Goal: Entertainment & Leisure: Consume media (video, audio)

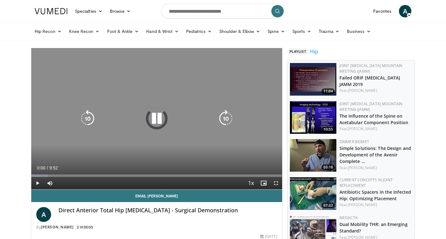
click at [158, 117] on icon "Video Player" at bounding box center [156, 118] width 17 height 17
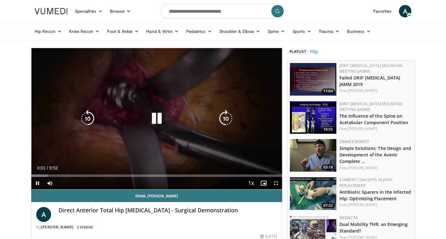
click at [158, 117] on icon "Video Player" at bounding box center [156, 118] width 17 height 17
click at [156, 114] on icon "Video Player" at bounding box center [156, 118] width 17 height 17
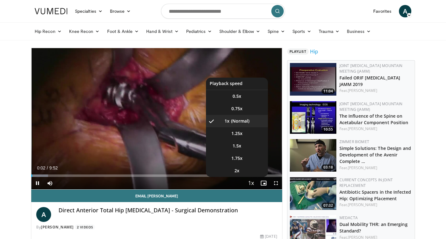
click at [253, 183] on span "Video Player" at bounding box center [251, 183] width 9 height 12
click at [242, 148] on li "1.5x" at bounding box center [237, 145] width 62 height 12
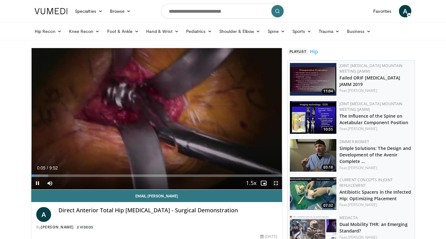
click at [275, 183] on span "Video Player" at bounding box center [276, 183] width 12 height 12
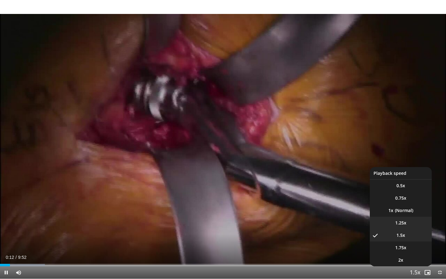
click at [400, 223] on span "1.25x" at bounding box center [400, 223] width 11 height 6
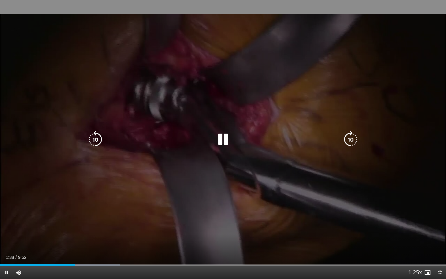
click at [226, 142] on icon "Video Player" at bounding box center [222, 139] width 17 height 17
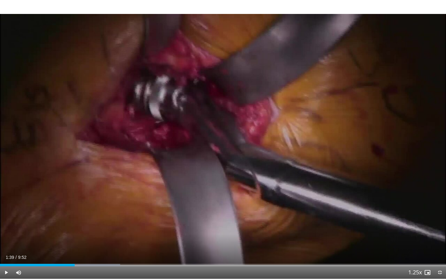
click at [226, 142] on div "10 seconds Tap to unmute" at bounding box center [223, 139] width 446 height 279
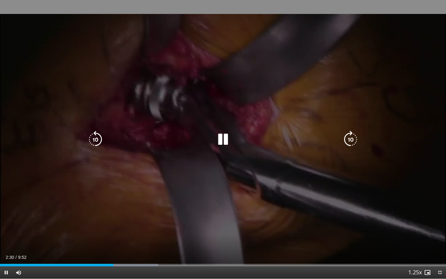
click at [223, 140] on icon "Video Player" at bounding box center [222, 139] width 17 height 17
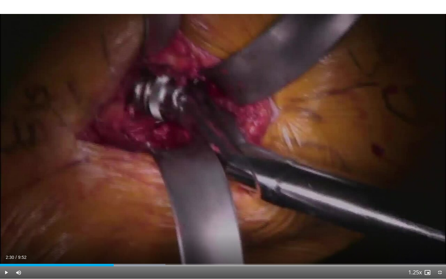
click at [223, 140] on div "10 seconds Tap to unmute" at bounding box center [223, 139] width 446 height 279
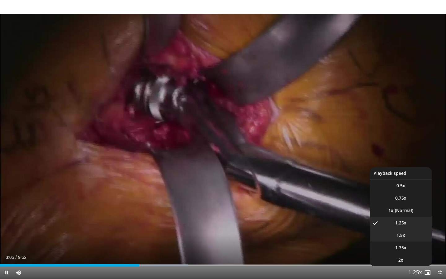
click at [408, 238] on li "1.5x" at bounding box center [401, 235] width 62 height 12
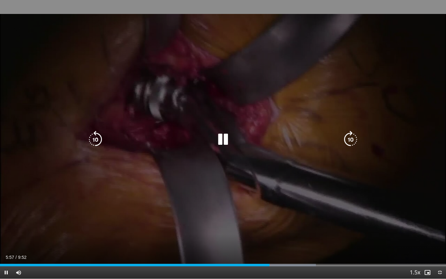
click at [91, 142] on icon "Video Player" at bounding box center [95, 139] width 17 height 17
click at [221, 143] on icon "Video Player" at bounding box center [222, 139] width 17 height 17
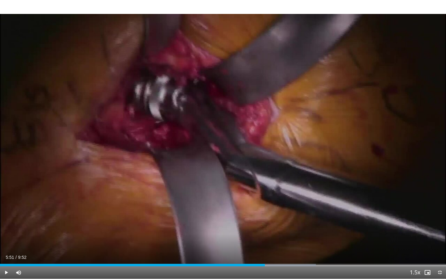
click at [221, 143] on div "20 seconds Tap to unmute" at bounding box center [223, 139] width 446 height 279
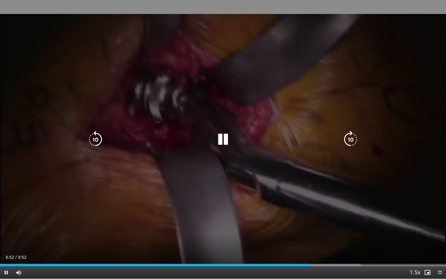
click at [219, 136] on icon "Video Player" at bounding box center [222, 139] width 17 height 17
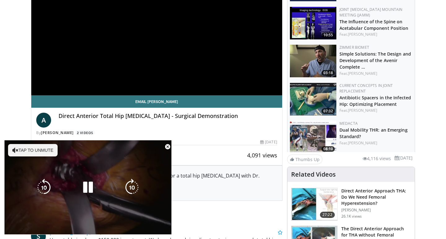
scroll to position [94, 0]
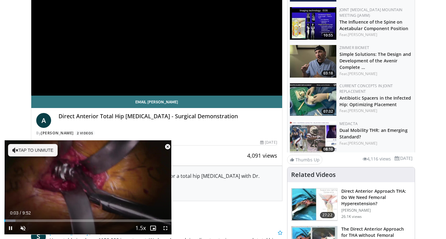
click at [166, 147] on span "Video Player" at bounding box center [167, 146] width 12 height 12
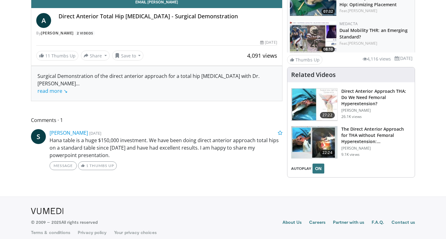
scroll to position [0, 0]
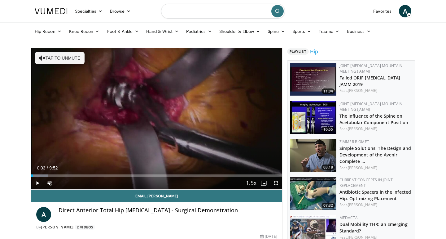
click at [185, 11] on input "Search topics, interventions" at bounding box center [223, 11] width 124 height 15
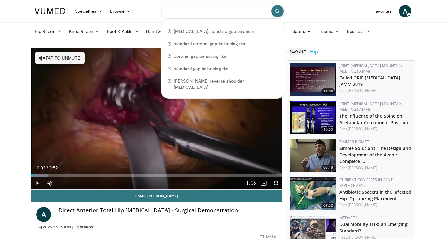
paste input "**********"
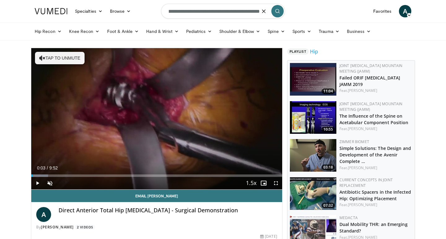
type input "**********"
click at [266, 13] on icon "button" at bounding box center [264, 11] width 5 height 5
type input "**********"
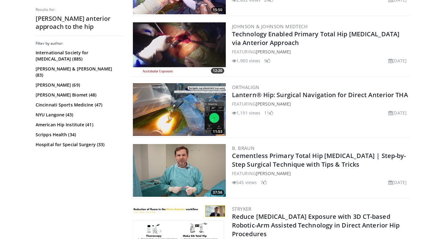
scroll to position [297, 0]
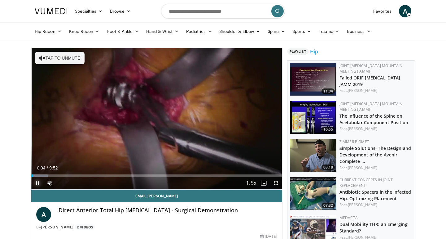
click at [38, 182] on span "Video Player" at bounding box center [37, 183] width 12 height 12
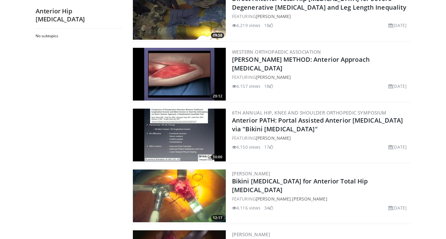
scroll to position [211, 0]
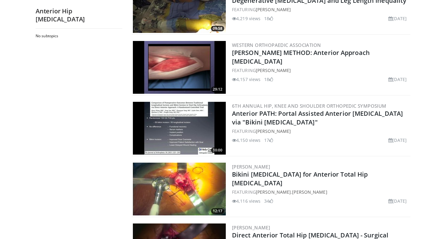
click at [182, 181] on img at bounding box center [179, 188] width 93 height 53
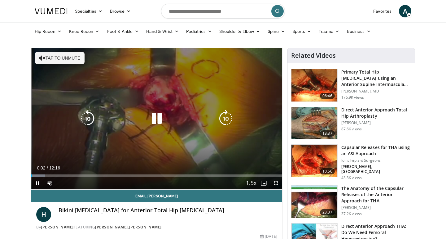
click at [155, 118] on icon "Video Player" at bounding box center [156, 118] width 17 height 17
